Goal: Task Accomplishment & Management: Manage account settings

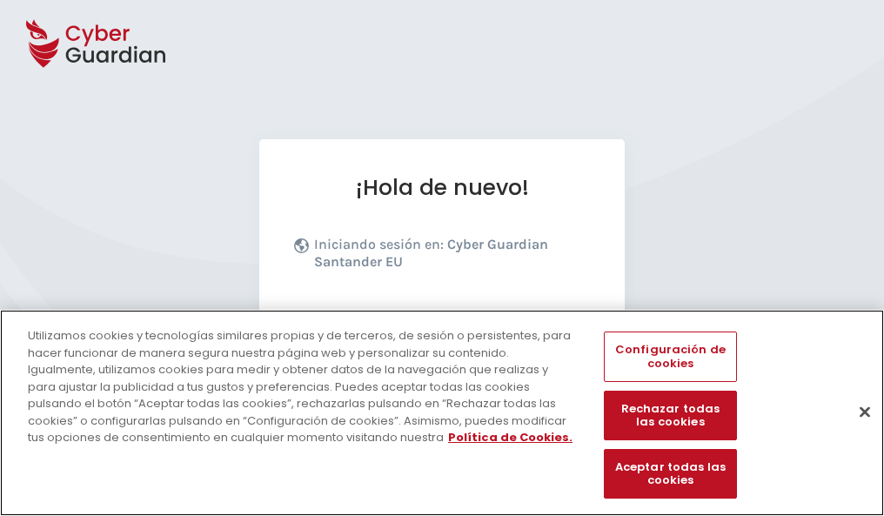
scroll to position [213, 0]
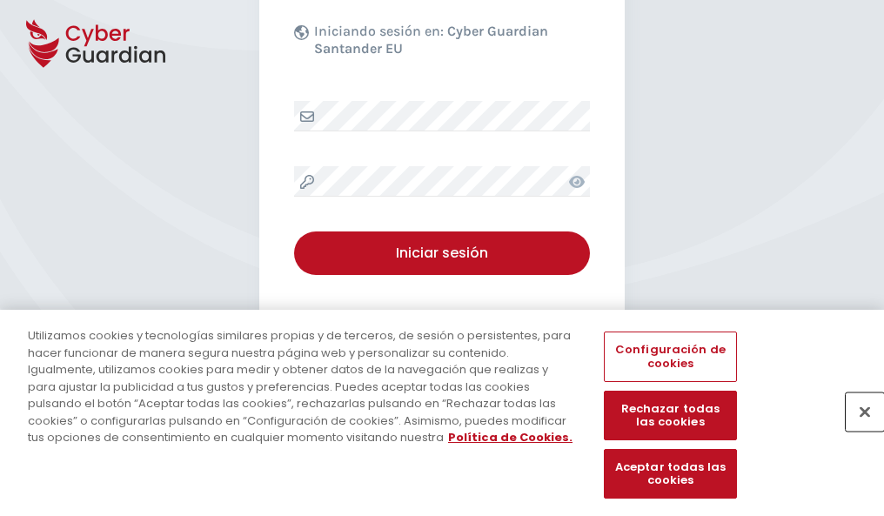
click at [856, 430] on button "Cerrar" at bounding box center [864, 411] width 38 height 38
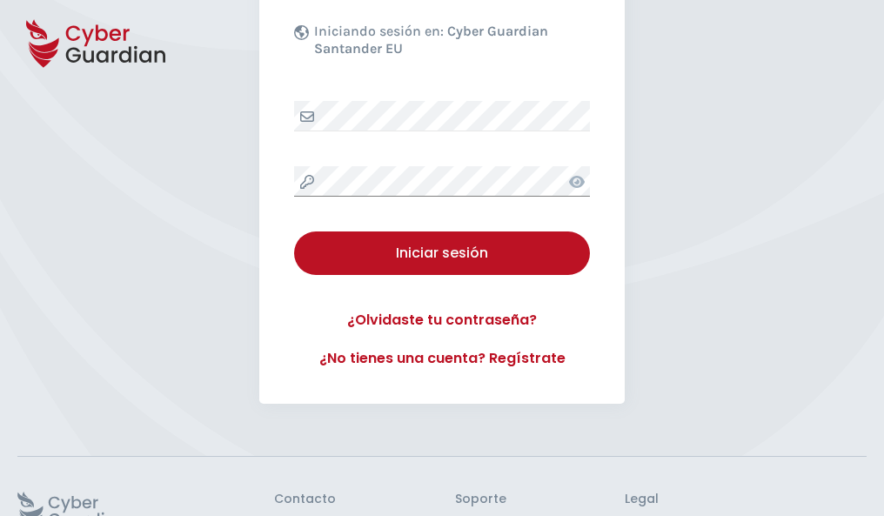
scroll to position [338, 0]
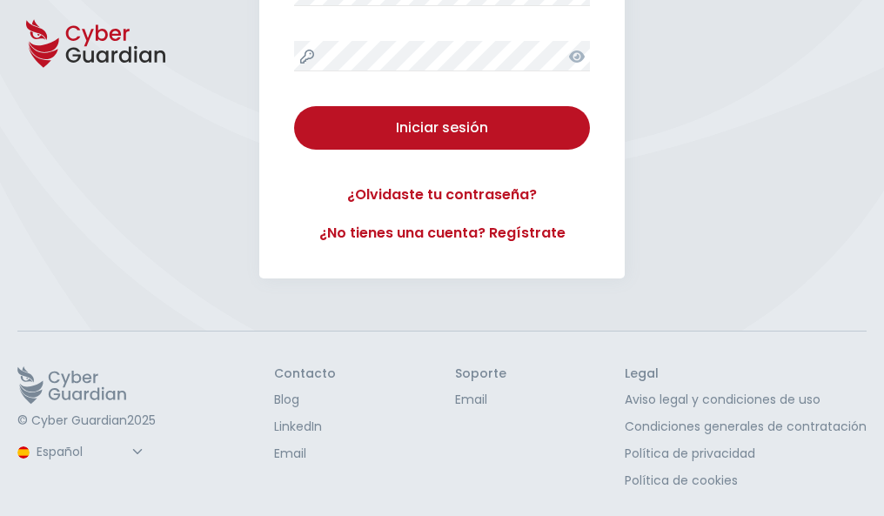
click at [294, 106] on button "Iniciar sesión" at bounding box center [442, 127] width 296 height 43
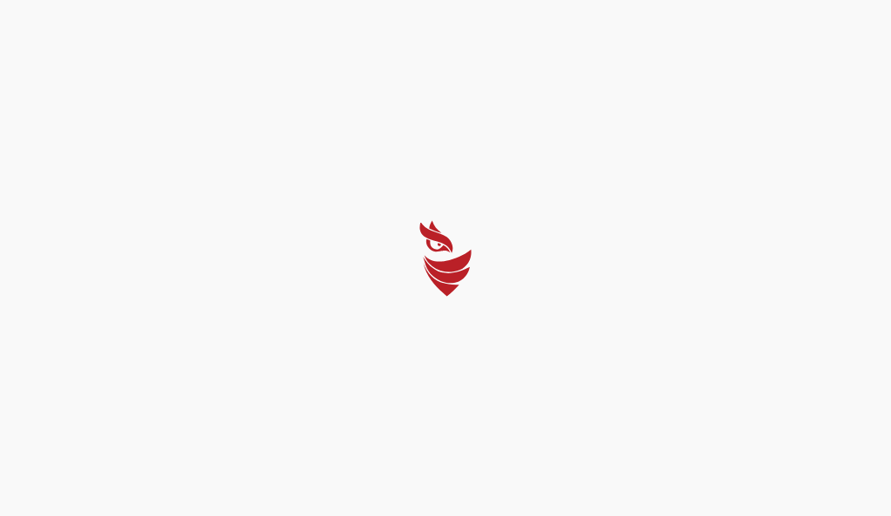
select select "English"
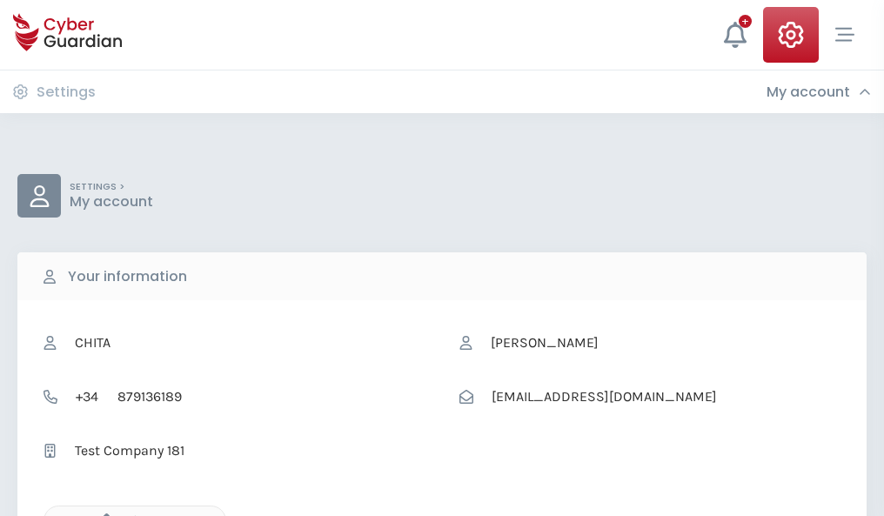
click at [102, 514] on icon "button" at bounding box center [102, 520] width 15 height 15
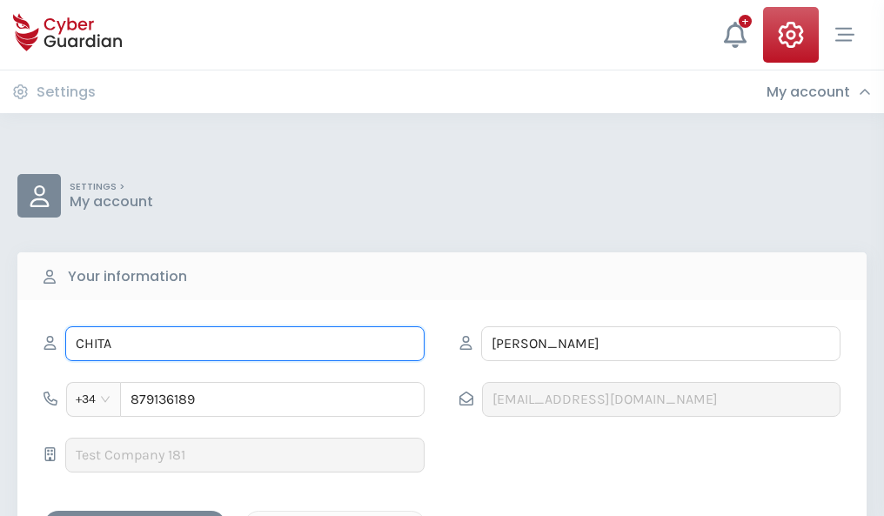
click at [244, 344] on input "CHITA" at bounding box center [244, 343] width 359 height 35
type input "C"
type input "[PERSON_NAME]"
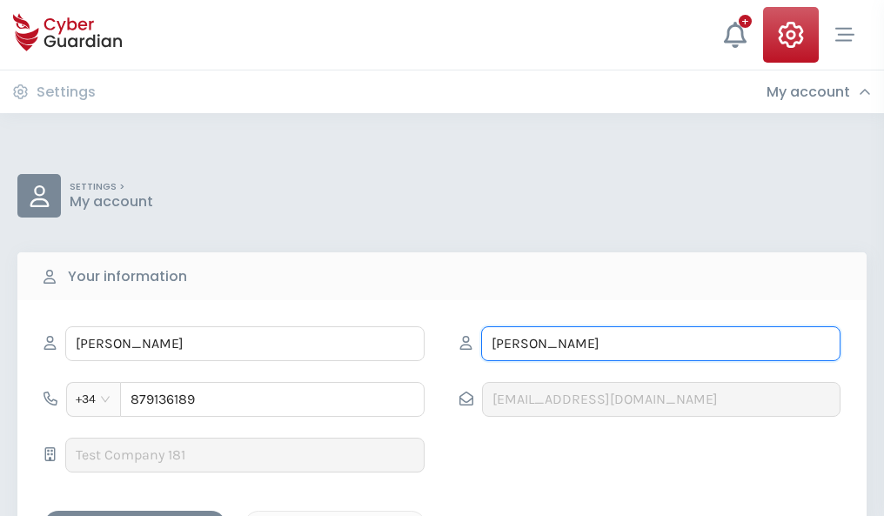
click at [660, 344] on input "[PERSON_NAME]" at bounding box center [660, 343] width 359 height 35
type input "A"
type input "Vilar"
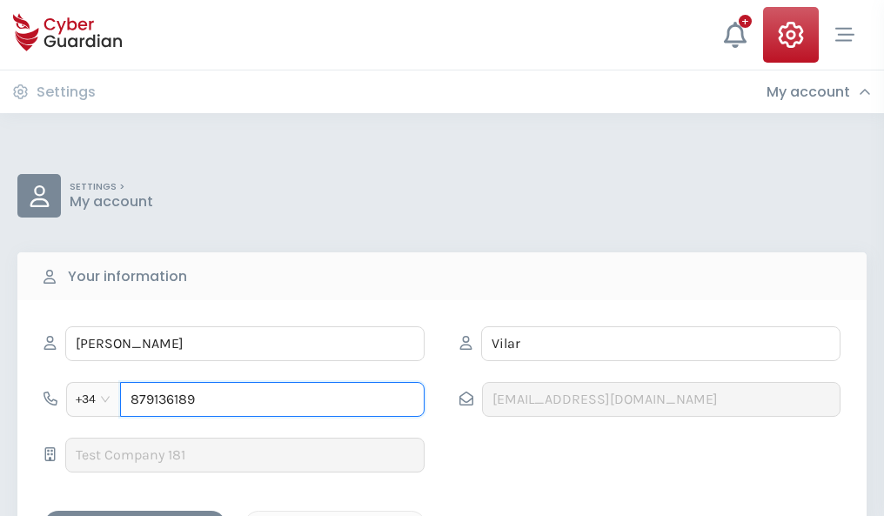
click at [272, 399] on input "879136189" at bounding box center [272, 399] width 304 height 35
type input "8"
type input "943754261"
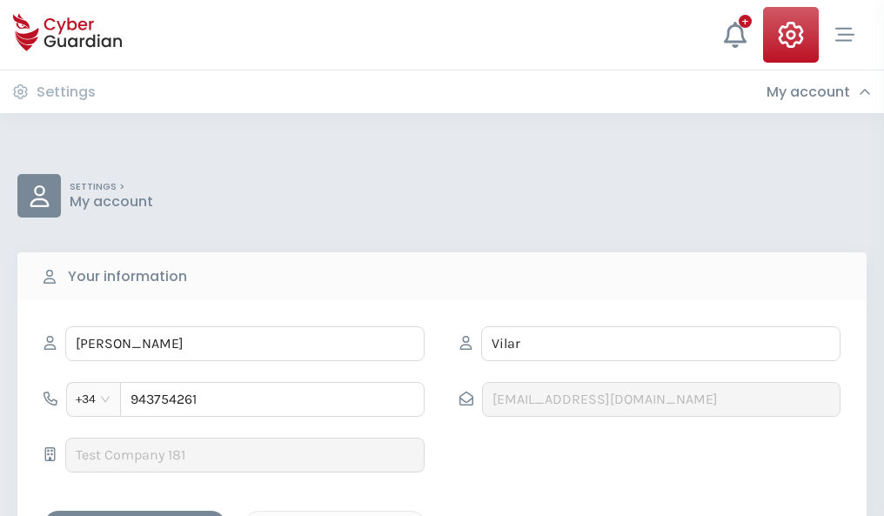
click at [135, 515] on div "Save changes" at bounding box center [135, 526] width 157 height 22
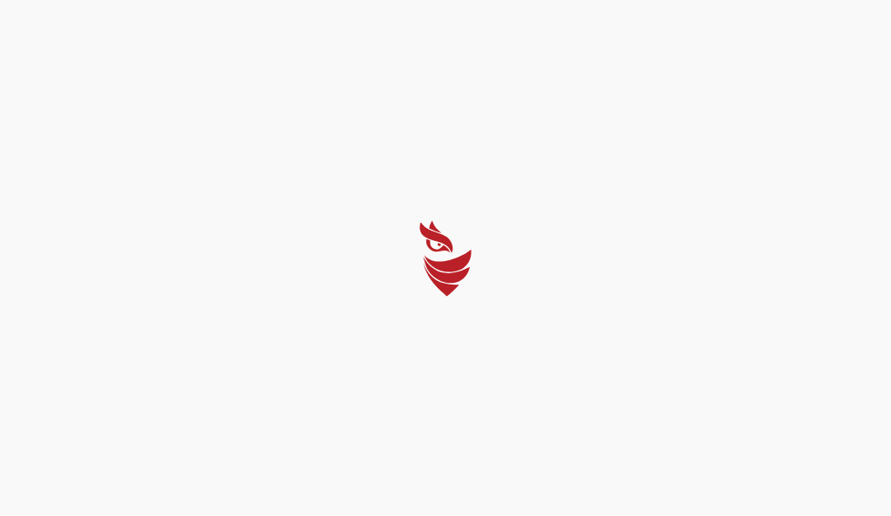
select select "English"
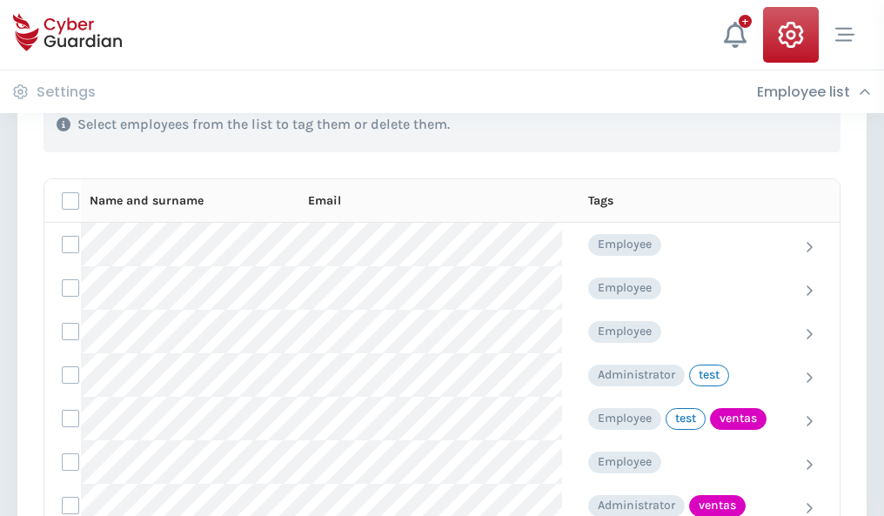
scroll to position [788, 0]
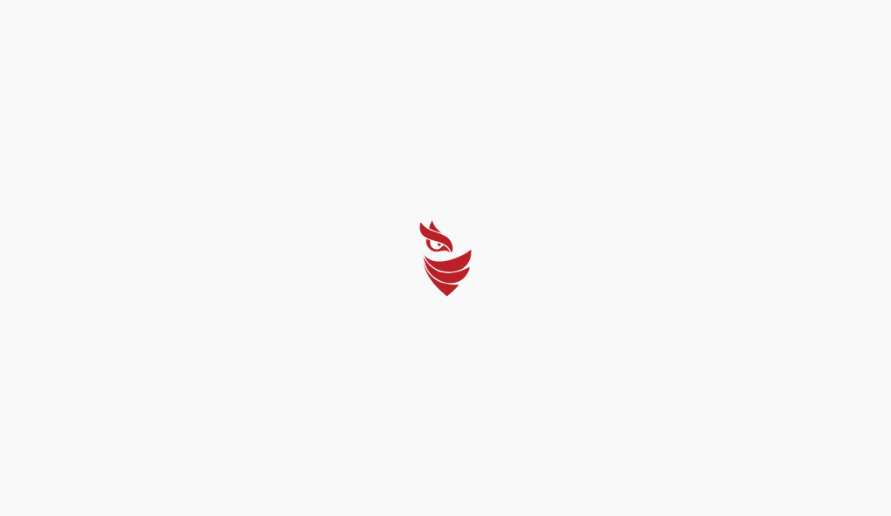
select select "English"
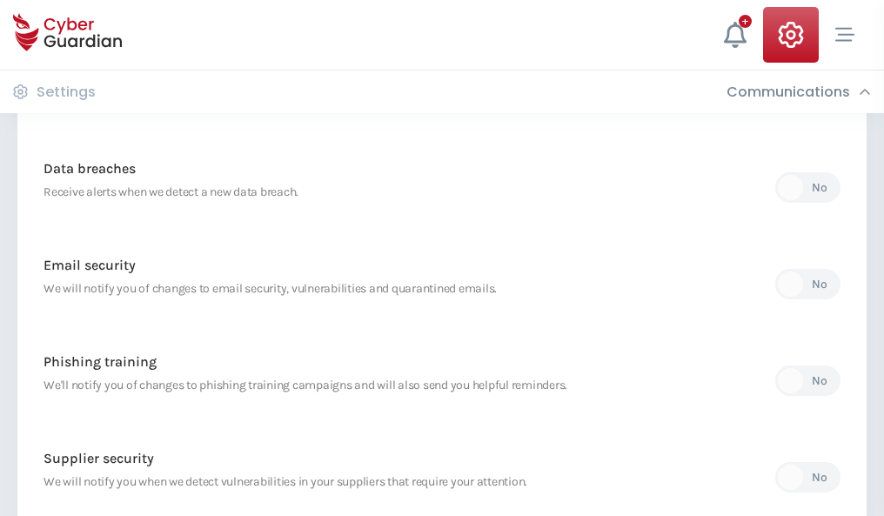
scroll to position [916, 0]
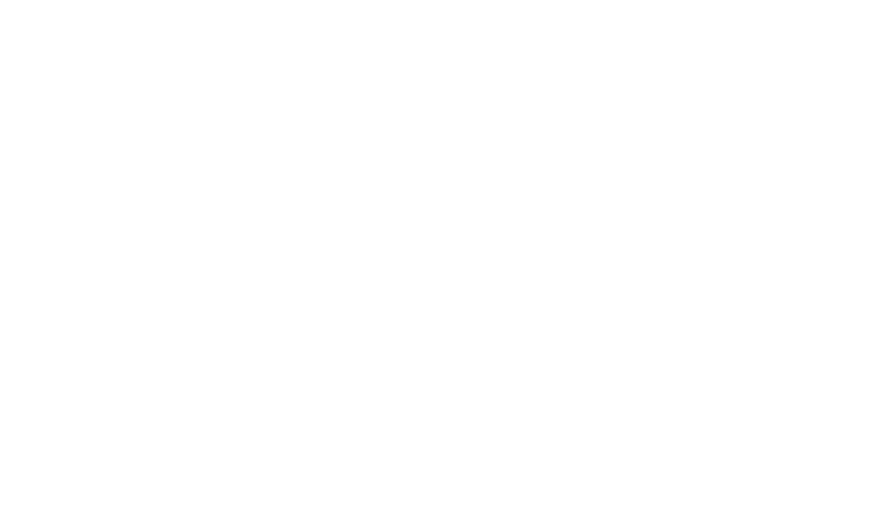
select select "English"
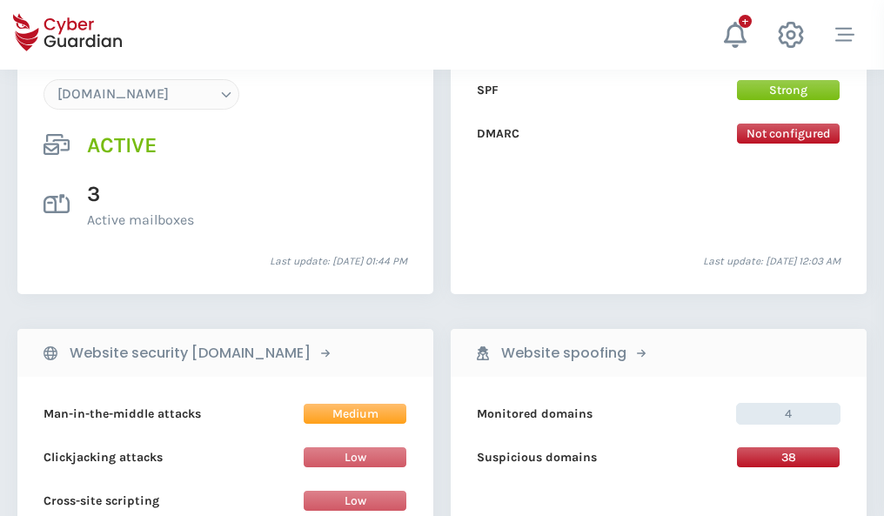
scroll to position [1853, 0]
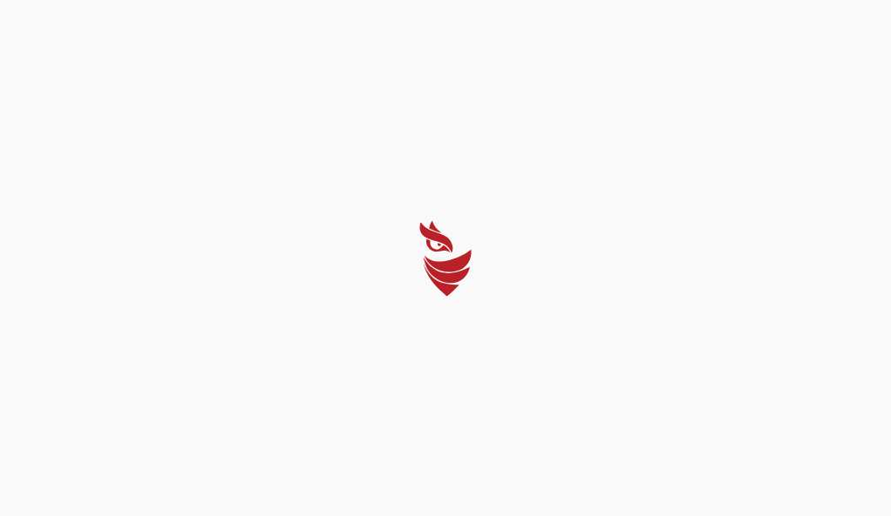
select select "English"
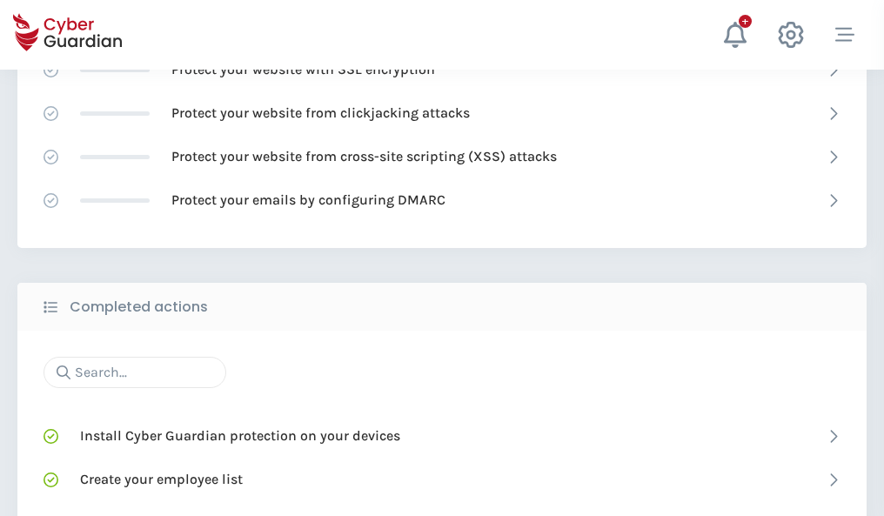
scroll to position [1159, 0]
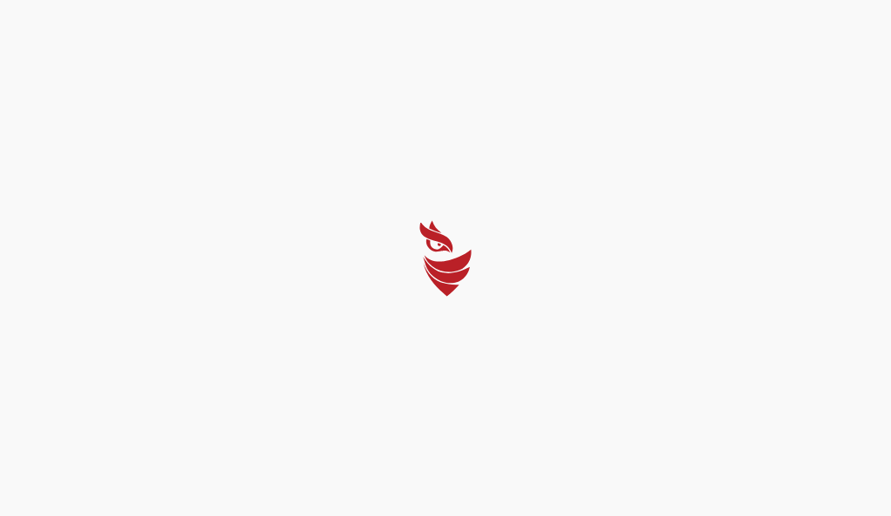
select select "English"
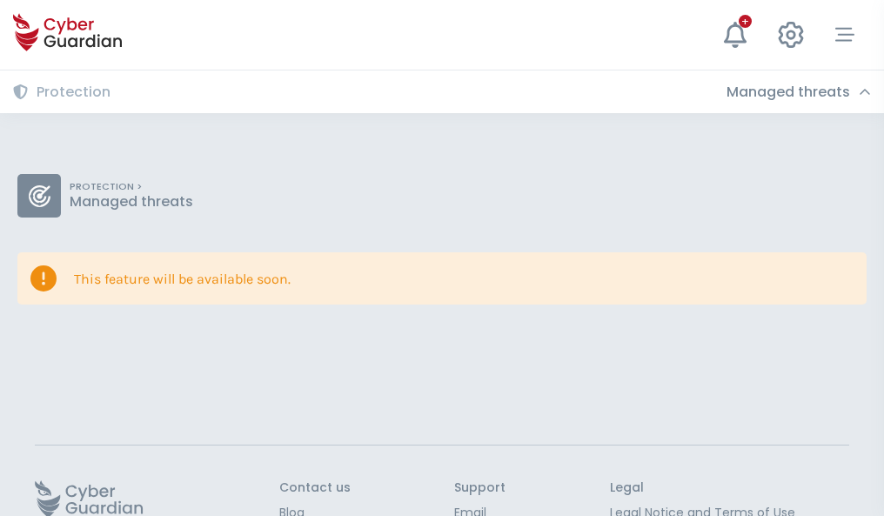
scroll to position [113, 0]
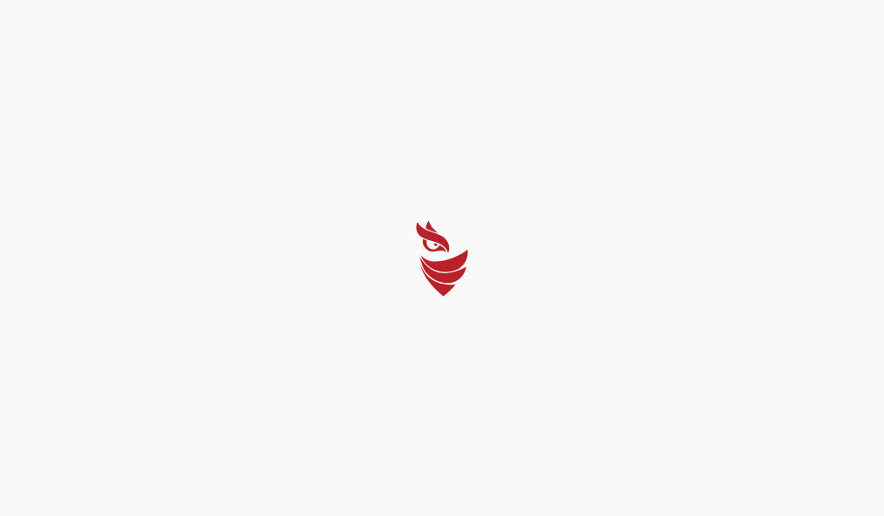
select select "English"
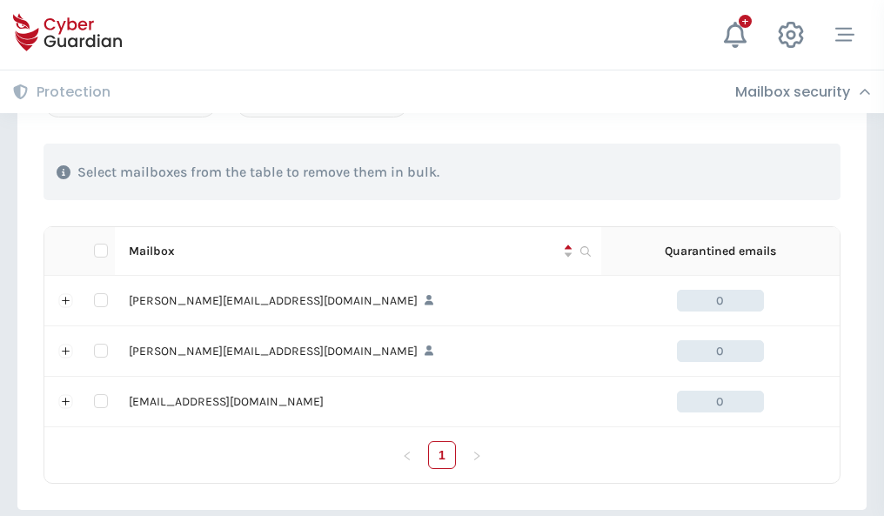
scroll to position [806, 0]
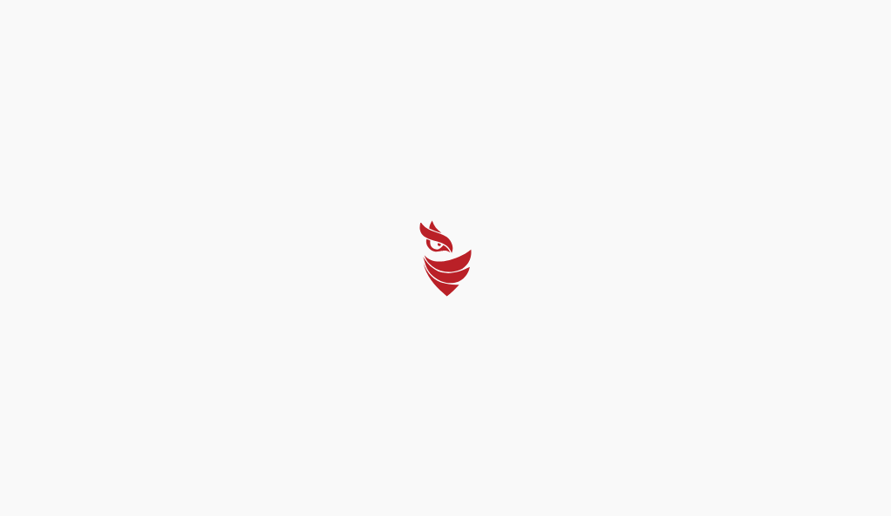
select select "English"
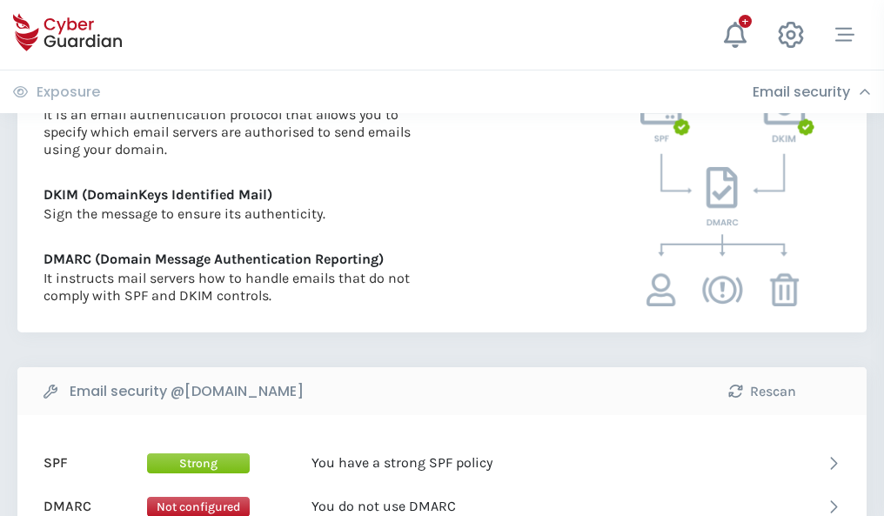
scroll to position [938, 0]
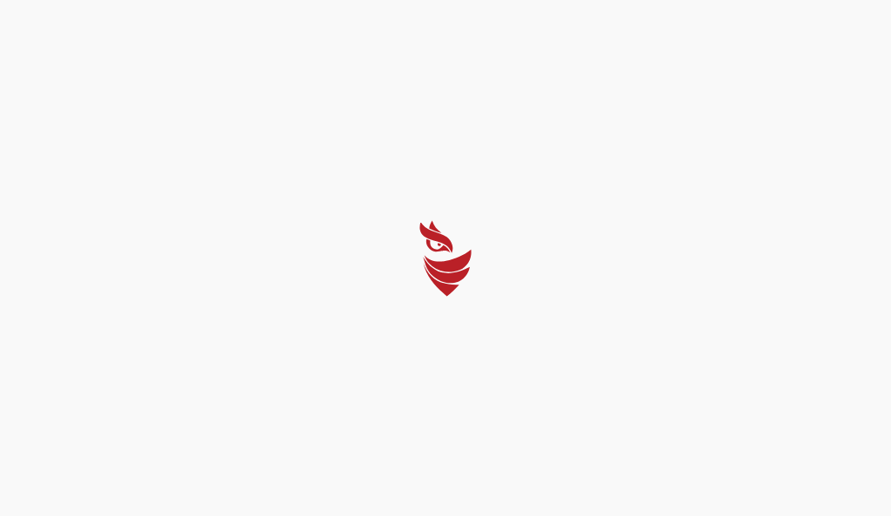
select select "English"
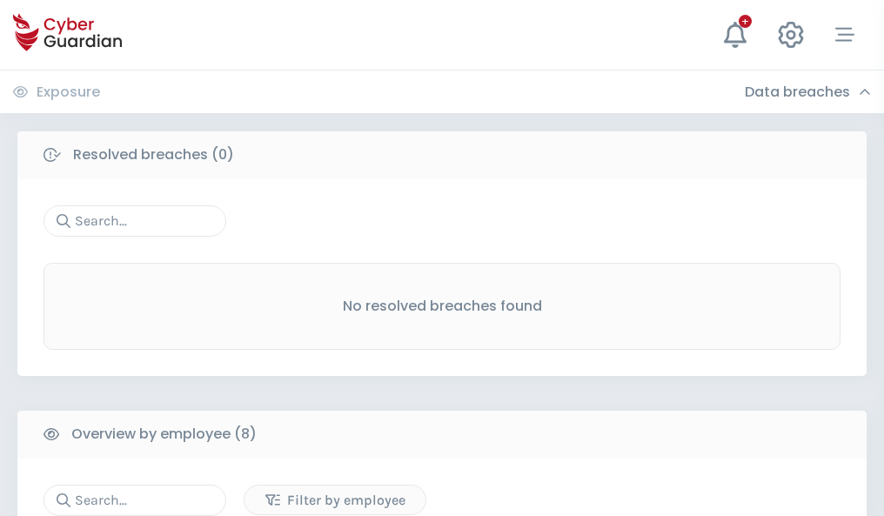
scroll to position [1482, 0]
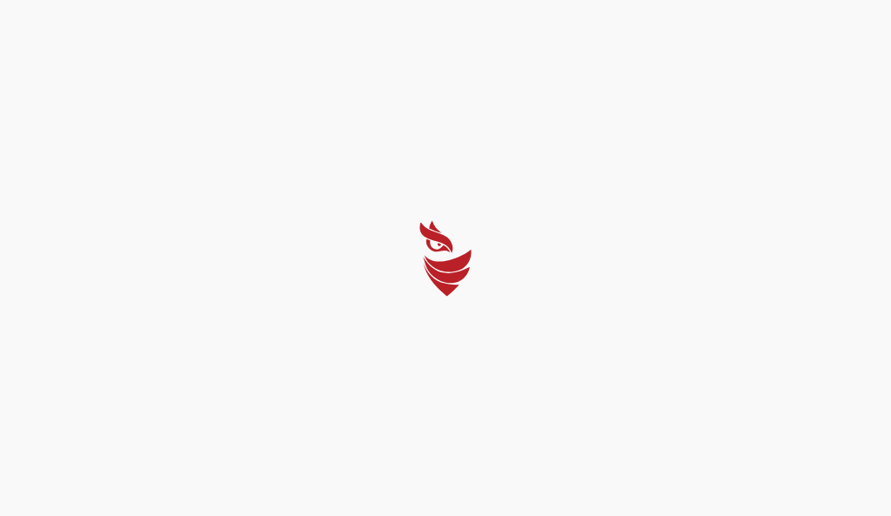
select select "English"
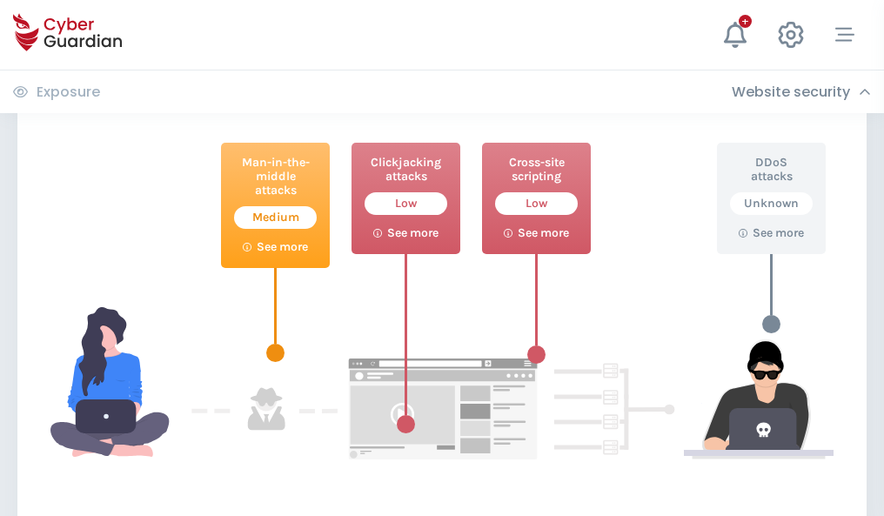
scroll to position [947, 0]
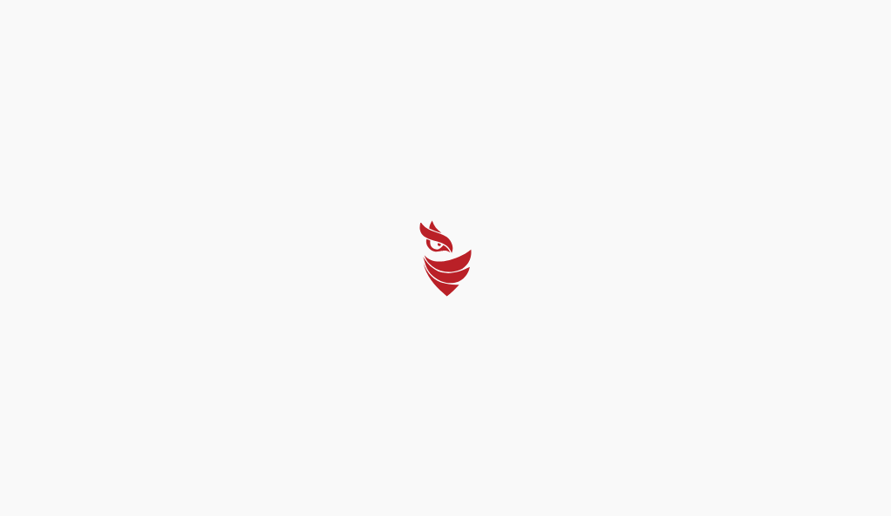
select select "English"
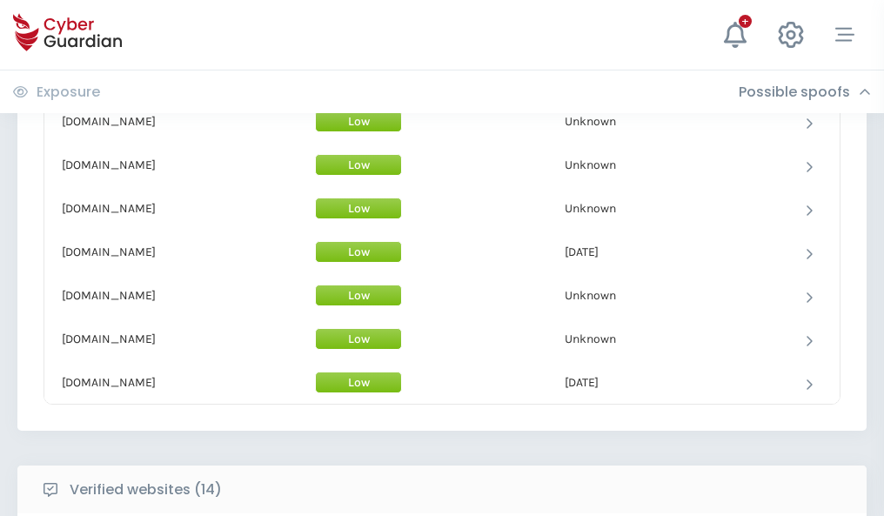
scroll to position [1696, 0]
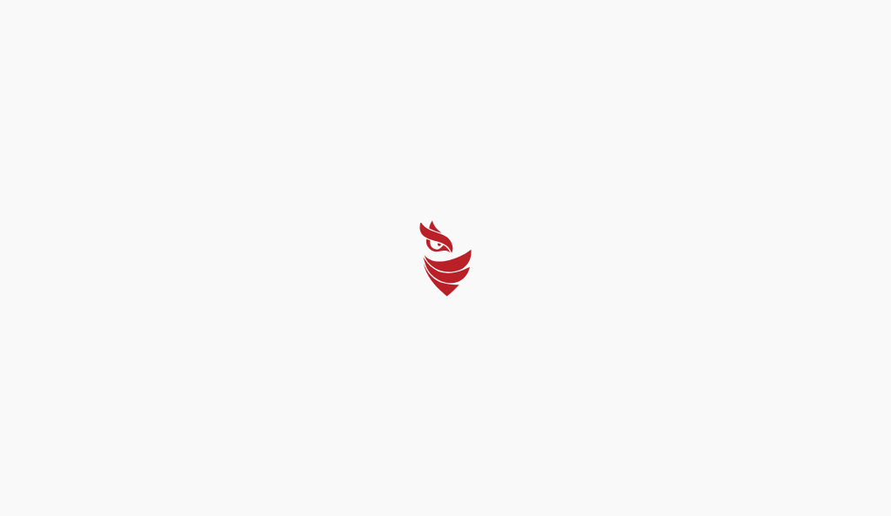
select select "English"
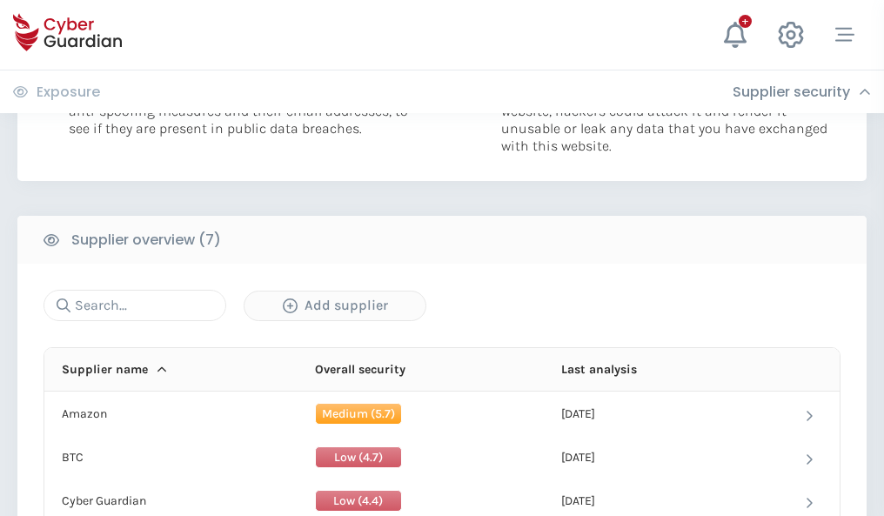
scroll to position [1126, 0]
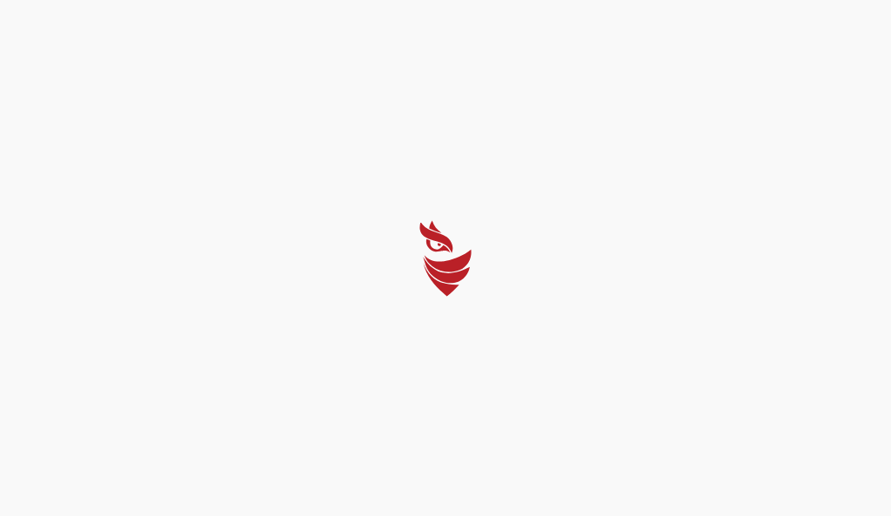
select select "English"
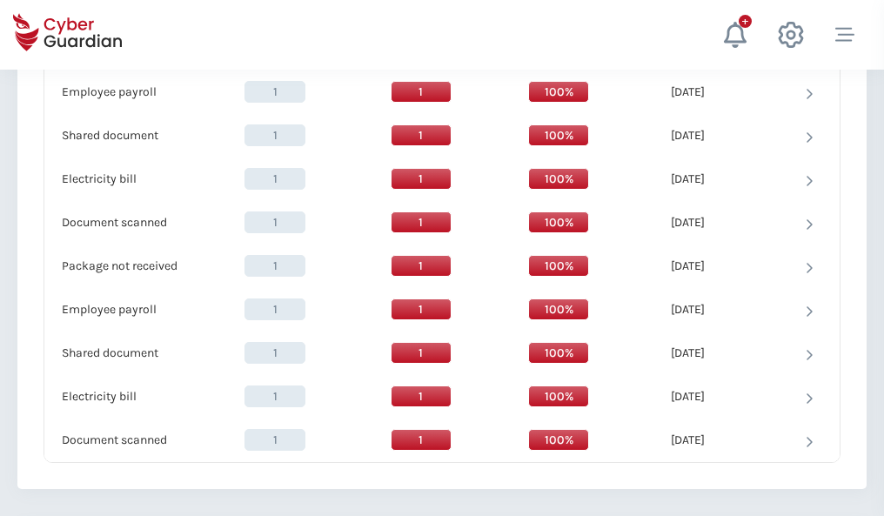
scroll to position [1782, 0]
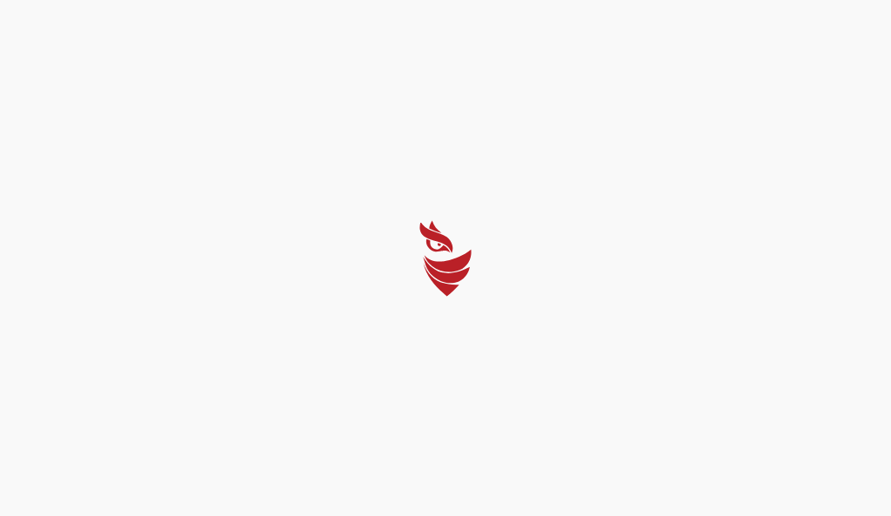
select select "English"
